Goal: Information Seeking & Learning: Learn about a topic

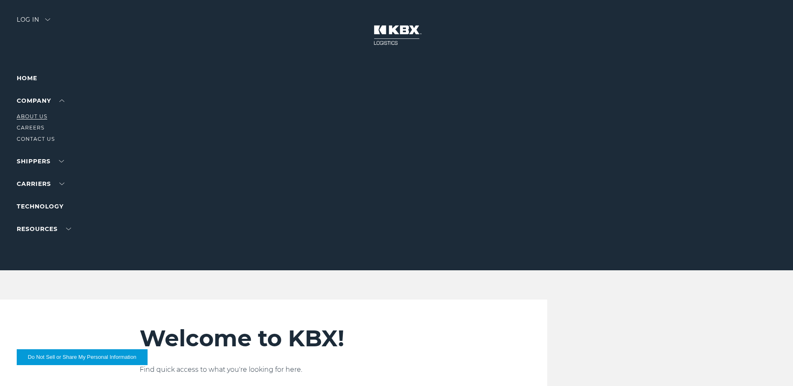
click at [40, 115] on link "About Us" at bounding box center [32, 116] width 31 height 6
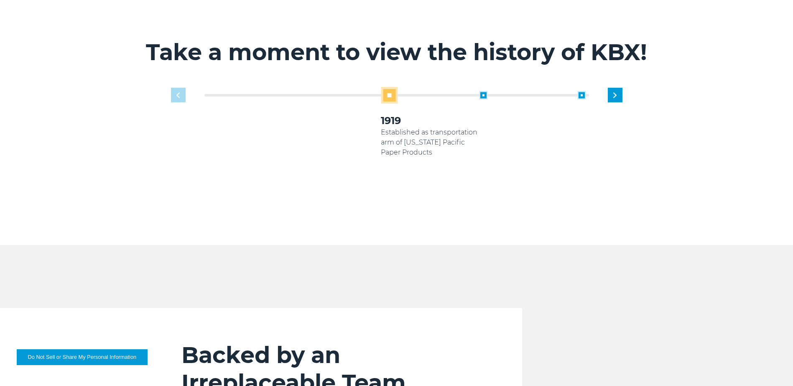
scroll to position [585, 0]
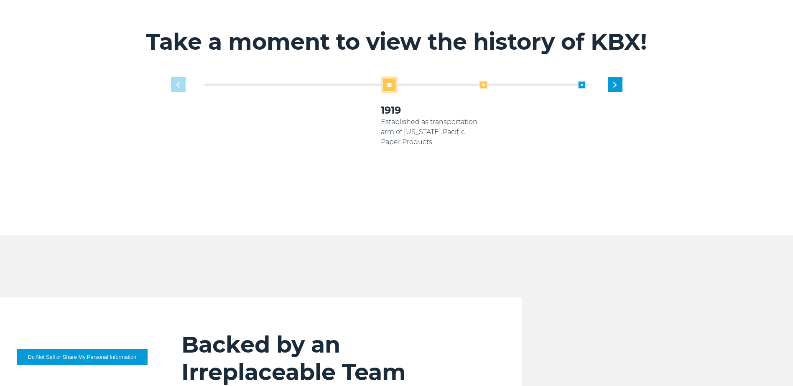
click at [482, 81] on span at bounding box center [483, 85] width 8 height 8
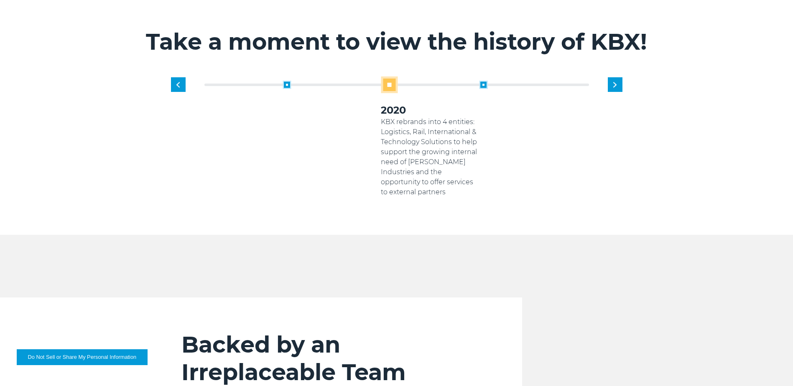
click at [482, 81] on span at bounding box center [483, 85] width 8 height 8
